Goal: Task Accomplishment & Management: Complete application form

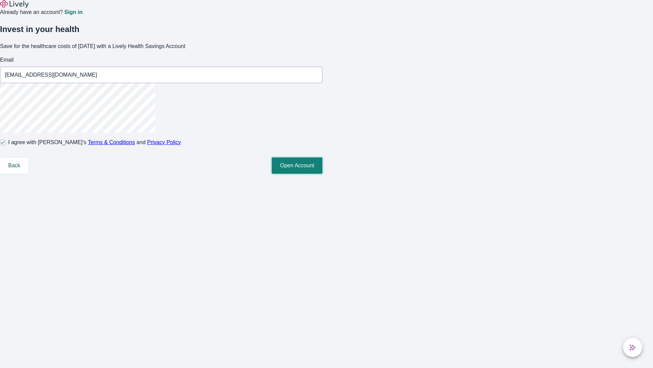
click at [323, 174] on button "Open Account" at bounding box center [297, 165] width 51 height 16
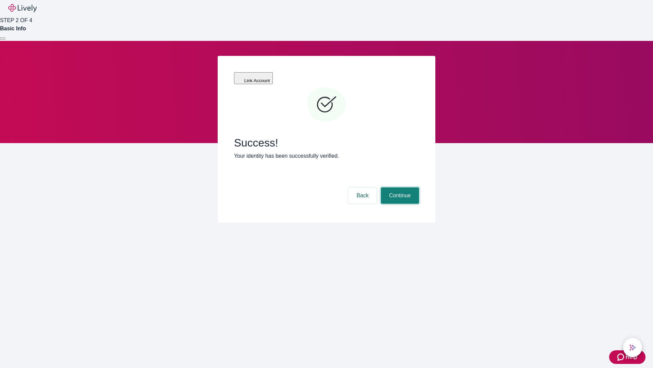
click at [399, 187] on button "Continue" at bounding box center [400, 195] width 38 height 16
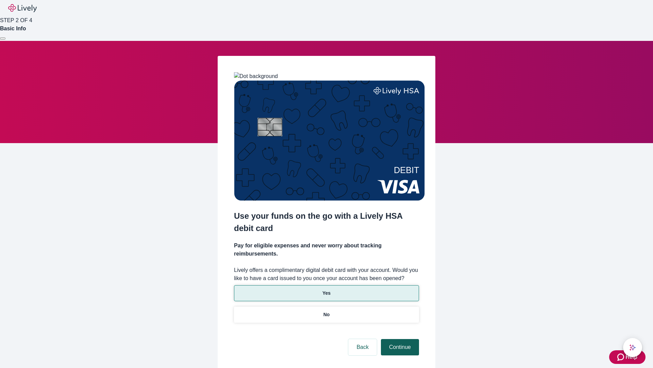
click at [326, 289] on p "Yes" at bounding box center [327, 292] width 8 height 7
click at [399, 339] on button "Continue" at bounding box center [400, 347] width 38 height 16
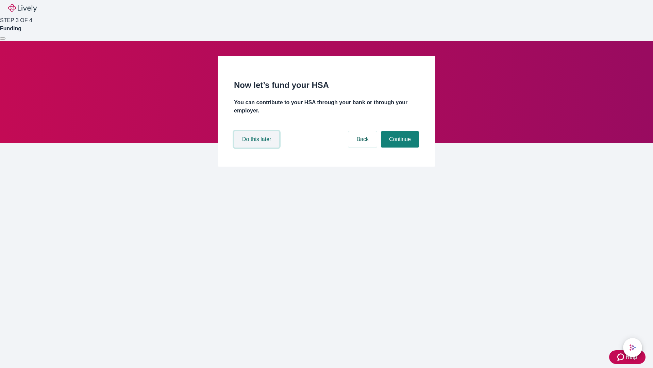
click at [258, 147] on button "Do this later" at bounding box center [256, 139] width 45 height 16
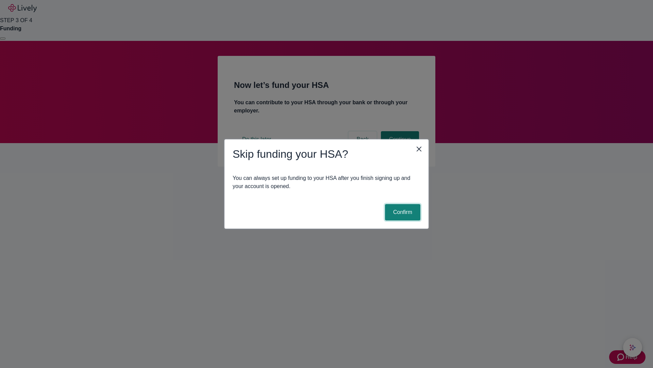
click at [402, 212] on button "Confirm" at bounding box center [402, 212] width 35 height 16
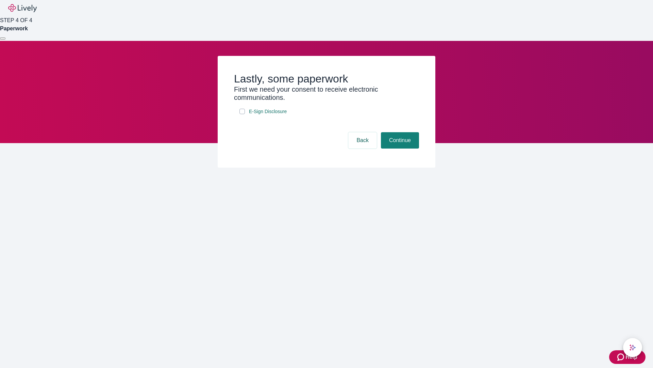
click at [242, 114] on input "E-Sign Disclosure" at bounding box center [242, 111] width 5 height 5
checkbox input "true"
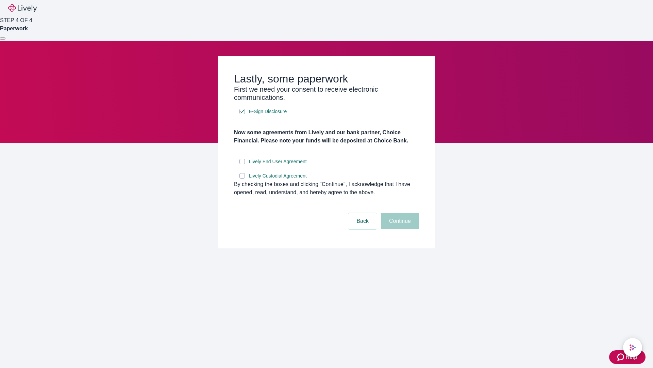
click at [242, 164] on input "Lively End User Agreement" at bounding box center [242, 161] width 5 height 5
checkbox input "true"
click at [242, 178] on input "Lively Custodial Agreement" at bounding box center [242, 175] width 5 height 5
checkbox input "true"
click at [399, 229] on button "Continue" at bounding box center [400, 221] width 38 height 16
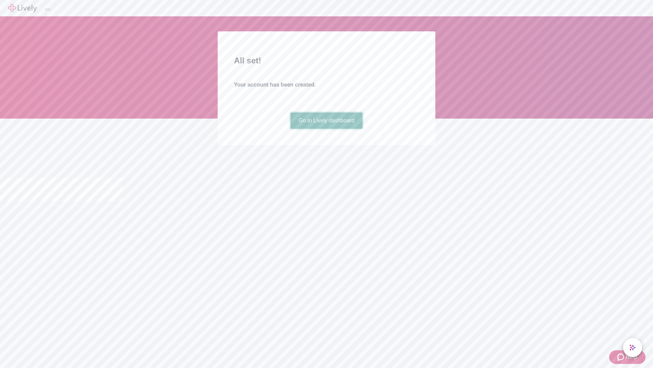
click at [326, 129] on link "Go to Lively dashboard" at bounding box center [327, 120] width 72 height 16
